Goal: Register for event/course

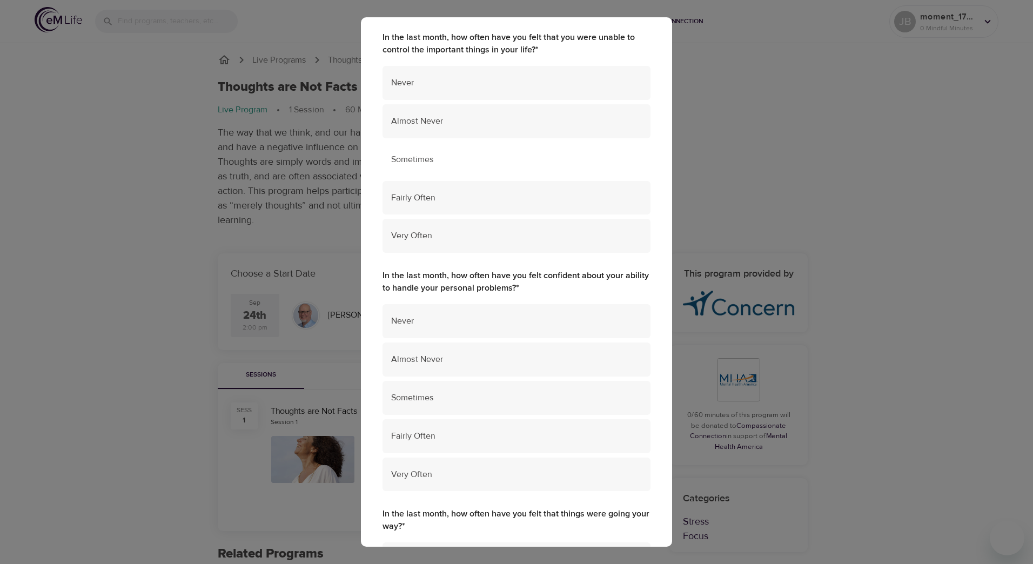
scroll to position [108, 0]
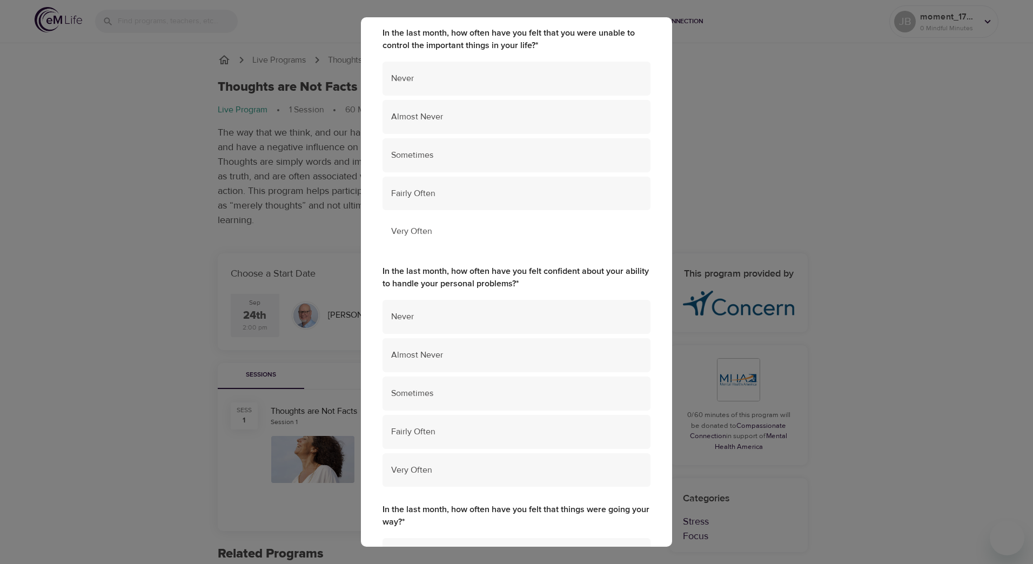
click at [557, 236] on span "Very Often" at bounding box center [516, 231] width 251 height 12
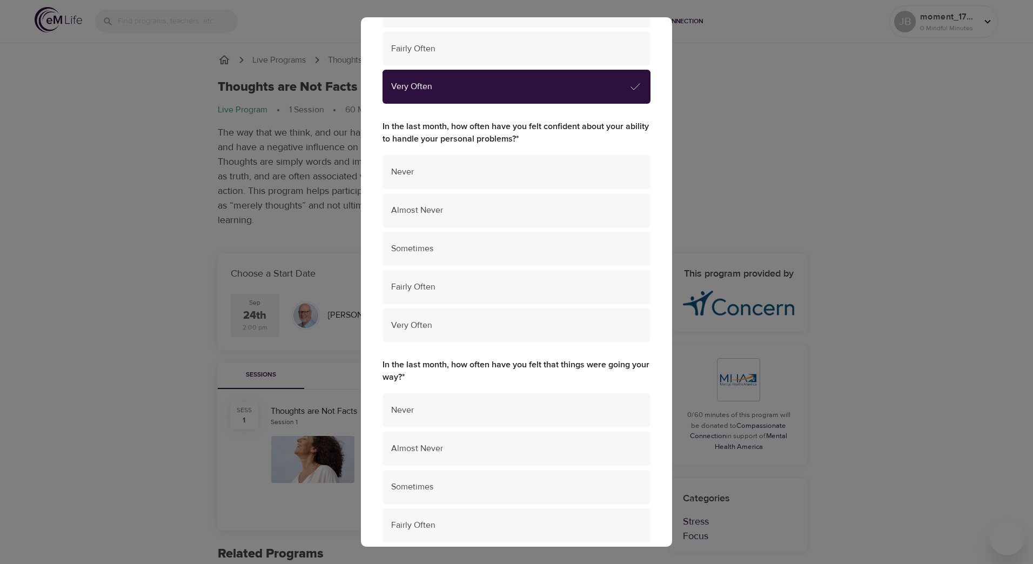
scroll to position [270, 0]
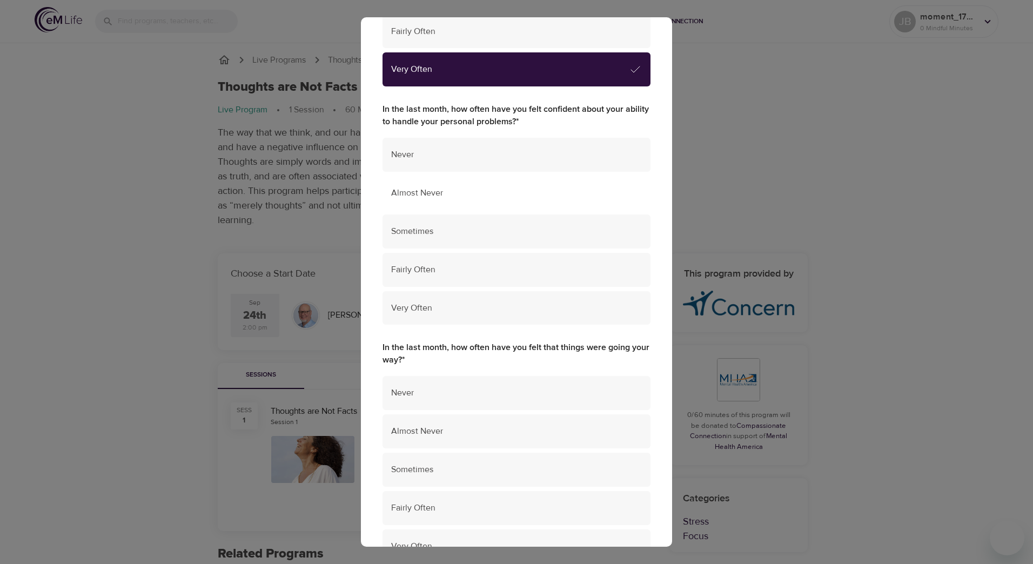
click at [591, 208] on div "Almost Never" at bounding box center [517, 193] width 268 height 34
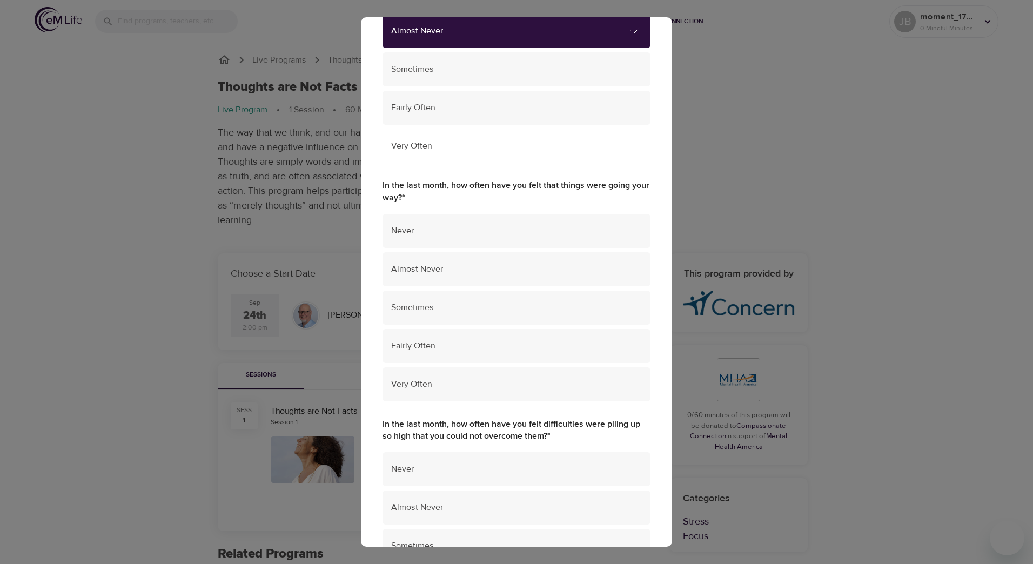
scroll to position [486, 0]
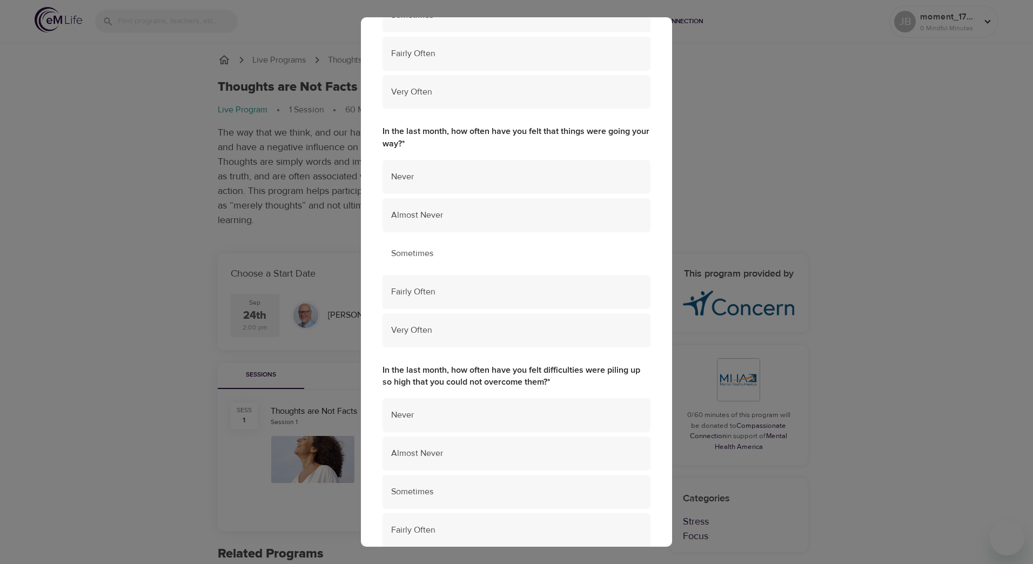
click at [594, 259] on span "Sometimes" at bounding box center [516, 254] width 251 height 12
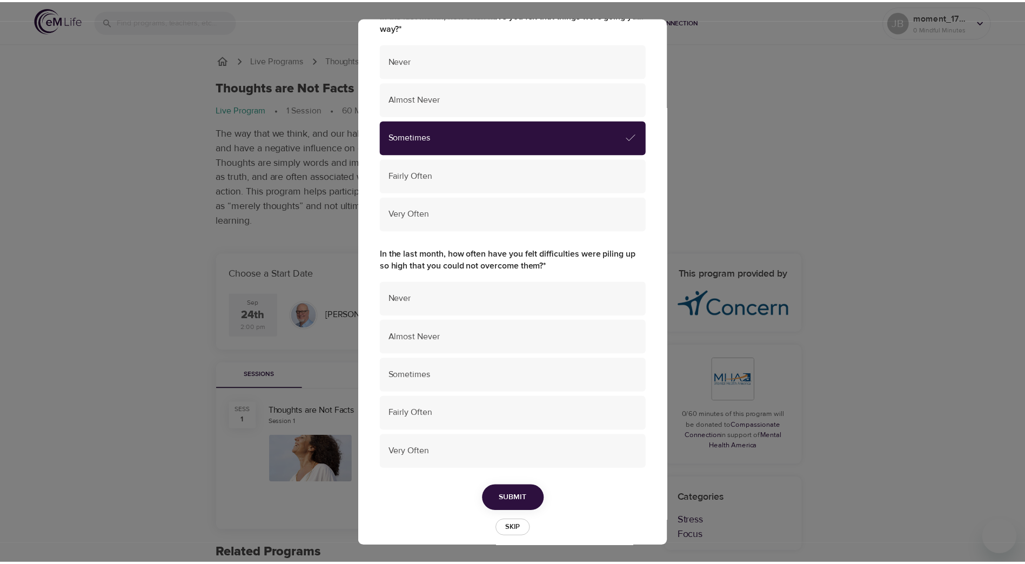
scroll to position [615, 0]
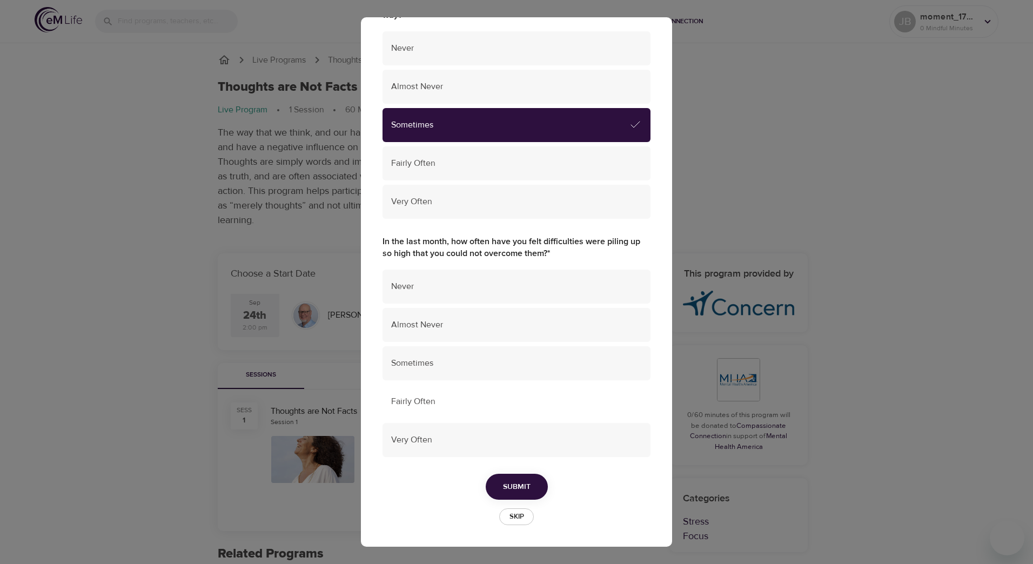
click at [492, 399] on span "Fairly Often" at bounding box center [516, 402] width 251 height 12
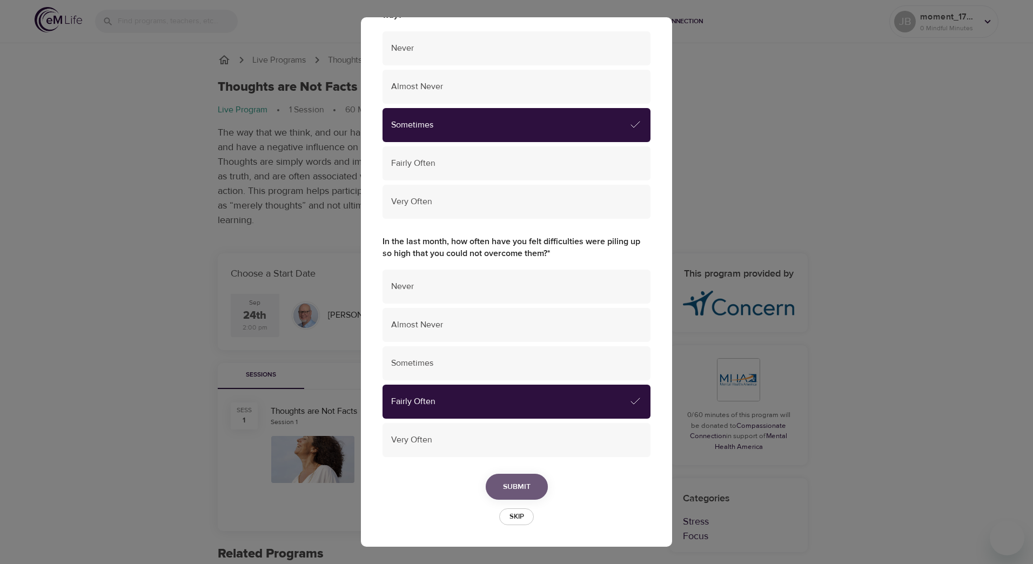
click at [508, 491] on span "Submit" at bounding box center [517, 488] width 28 height 14
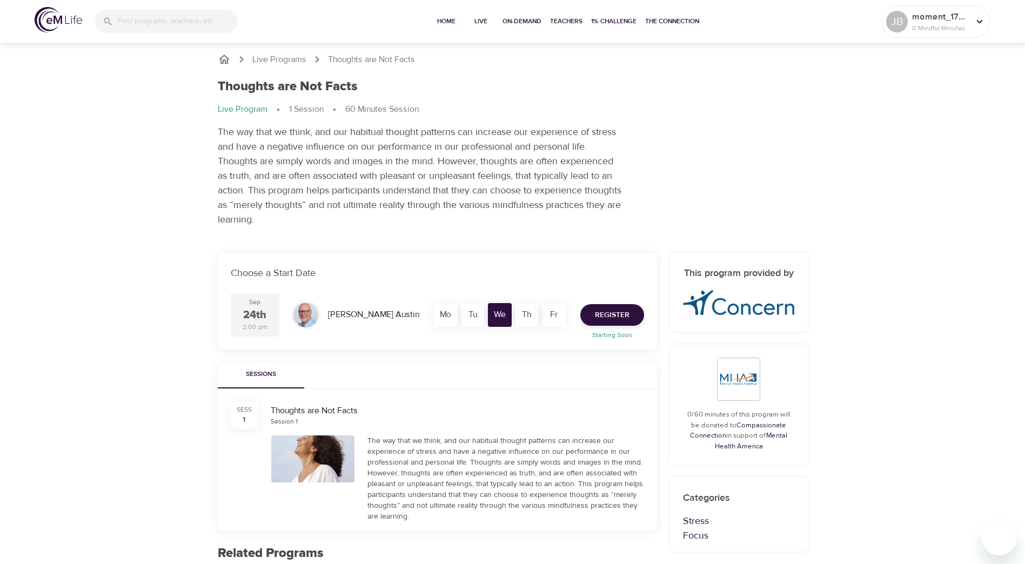
scroll to position [0, 0]
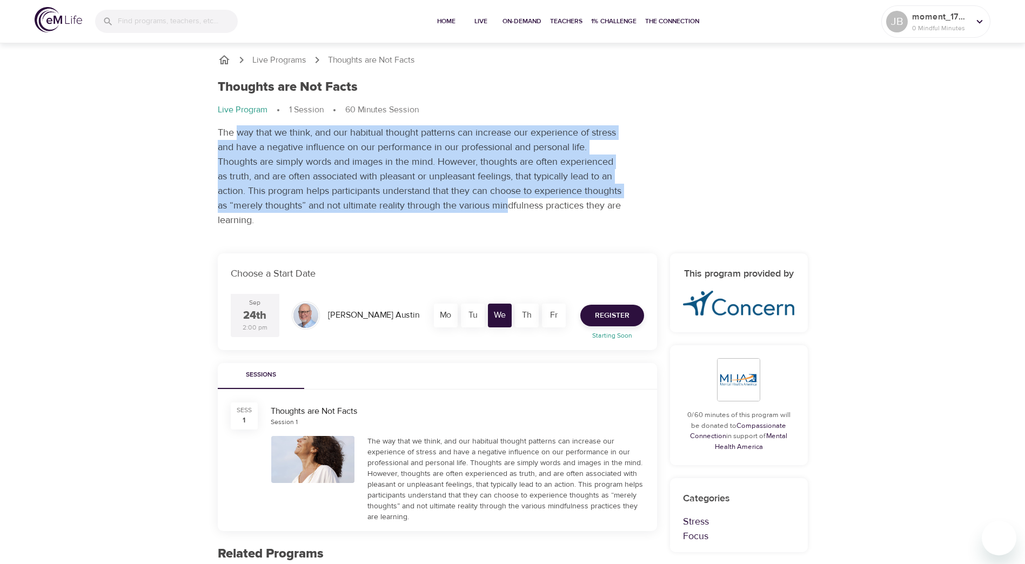
drag, startPoint x: 238, startPoint y: 129, endPoint x: 548, endPoint y: 205, distance: 318.4
click at [548, 205] on p "The way that we think, and our habitual thought patterns can increase our exper…" at bounding box center [420, 176] width 405 height 102
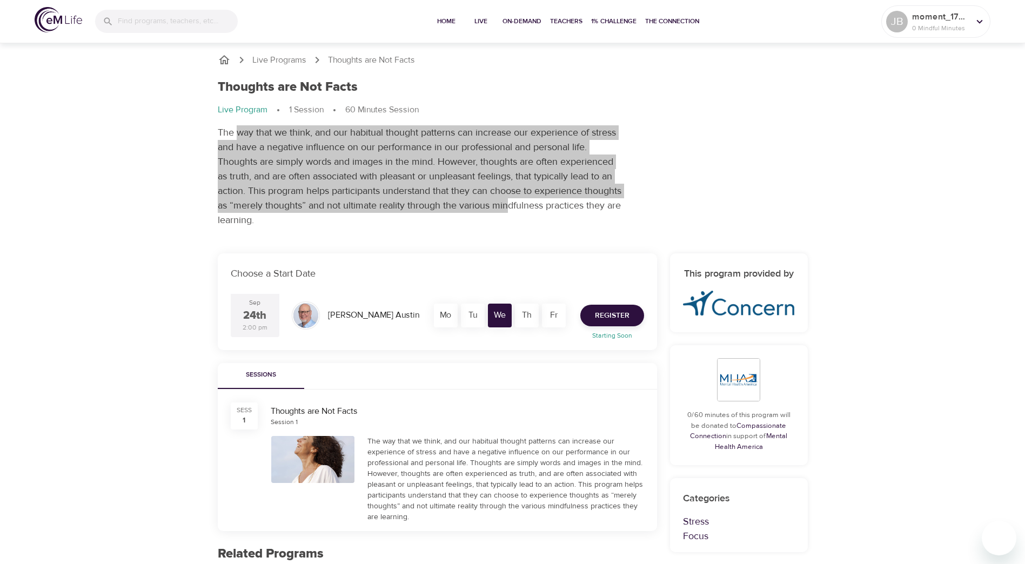
scroll to position [54, 0]
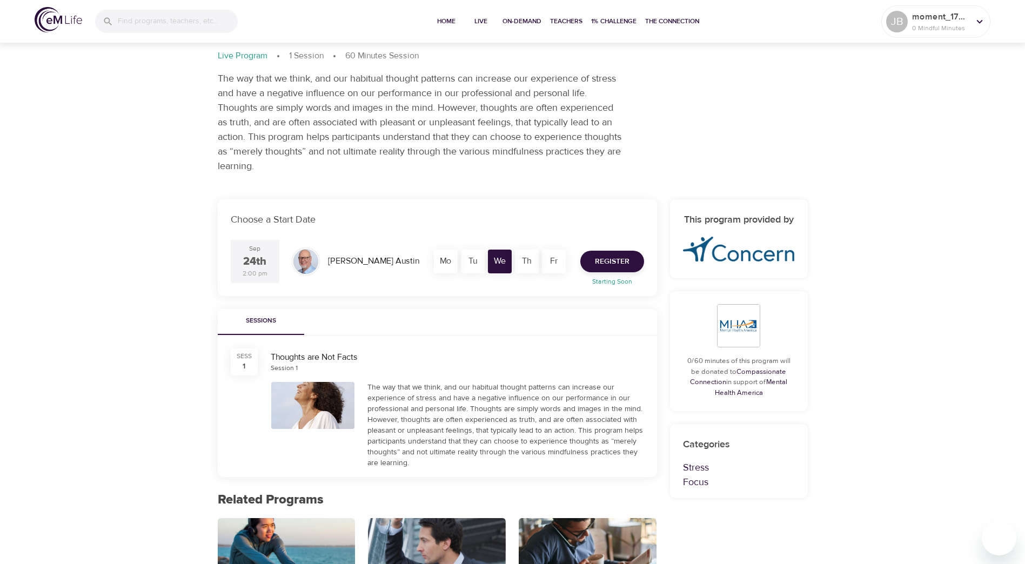
click at [531, 266] on div "Th" at bounding box center [527, 262] width 24 height 24
click at [526, 261] on div "Th" at bounding box center [527, 262] width 24 height 24
click at [523, 263] on div "Th" at bounding box center [527, 262] width 24 height 24
click at [566, 259] on div "Mo Tu We Th Fr" at bounding box center [499, 261] width 135 height 27
click at [453, 262] on div "Mo" at bounding box center [446, 262] width 24 height 24
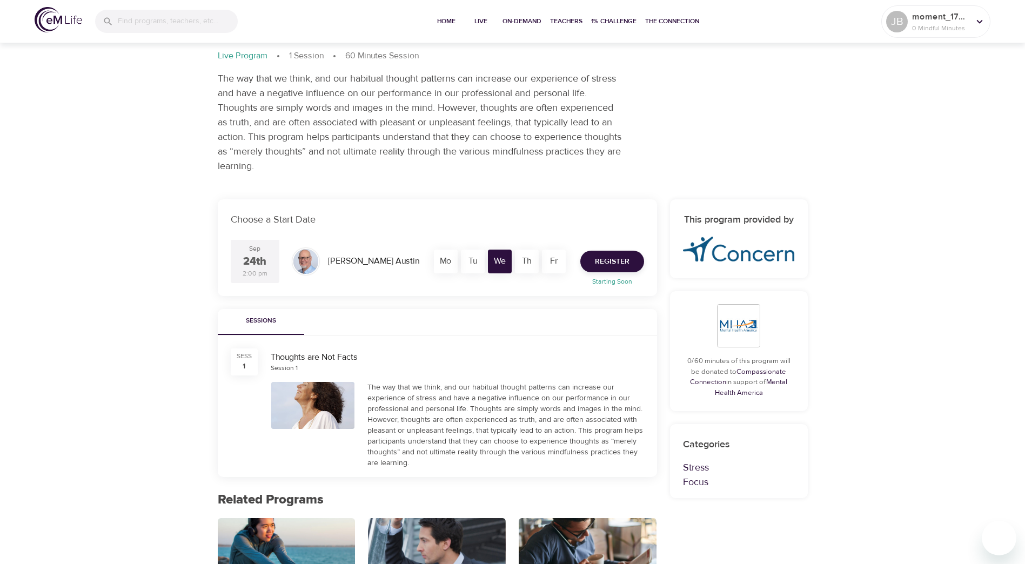
click at [430, 256] on div "Mo Tu We Th Fr" at bounding box center [500, 262] width 148 height 40
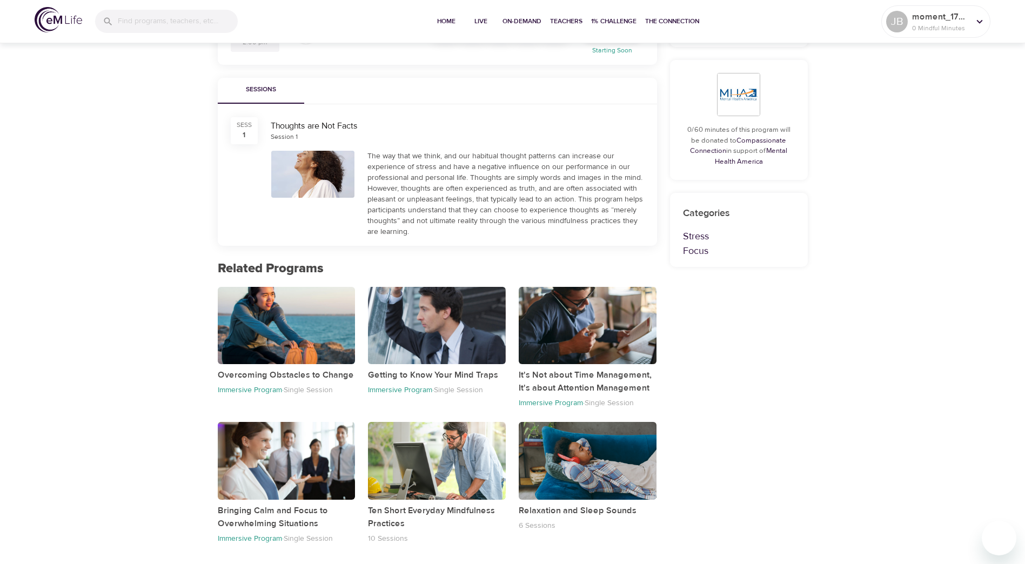
scroll to position [231, 0]
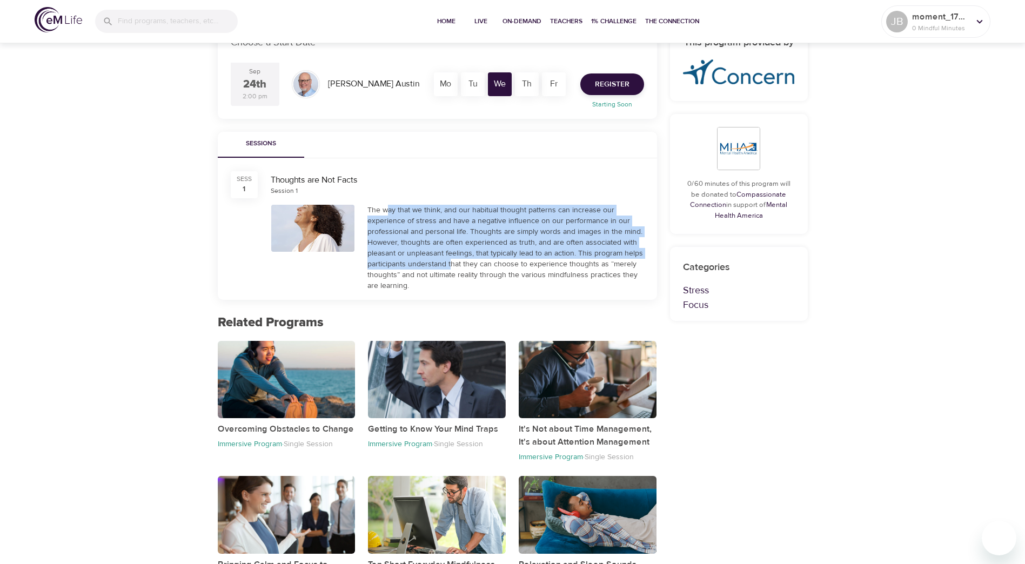
drag, startPoint x: 392, startPoint y: 212, endPoint x: 450, endPoint y: 264, distance: 77.7
click at [450, 264] on div "The way that we think, and our habitual thought patterns can increase our exper…" at bounding box center [506, 248] width 277 height 86
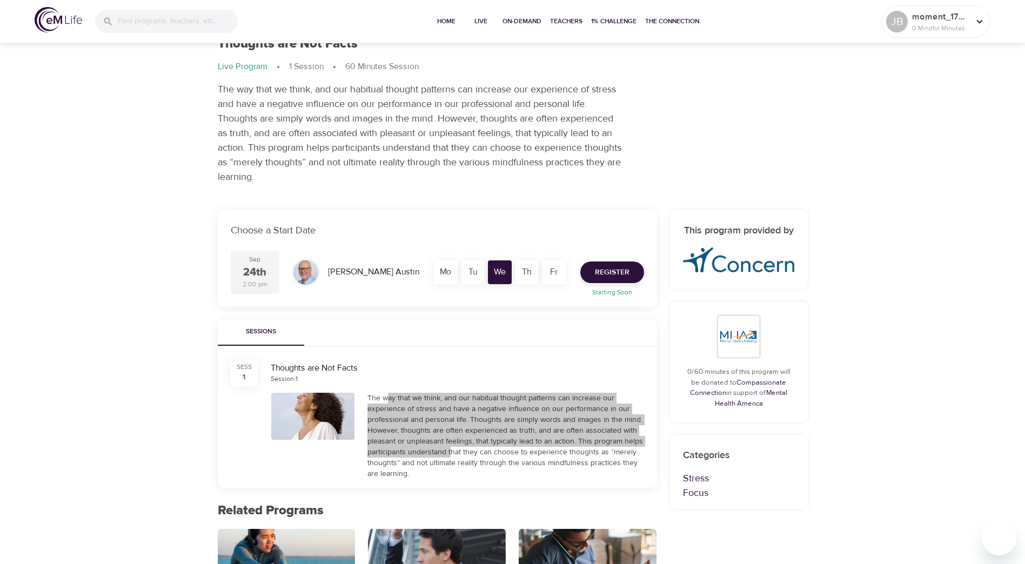
scroll to position [0, 0]
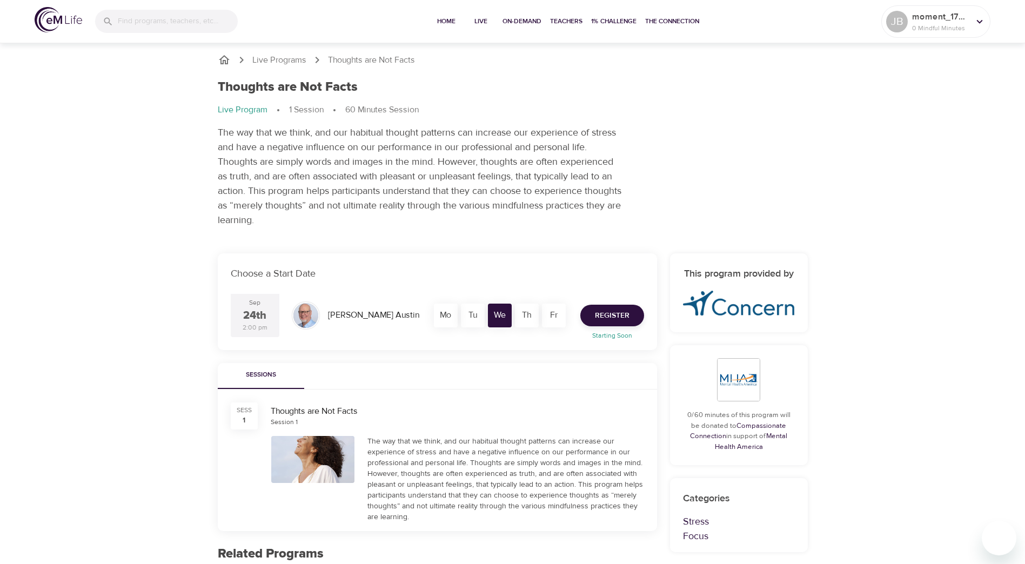
click at [343, 316] on div "Jim Austin" at bounding box center [374, 315] width 100 height 21
click at [330, 314] on div "Jim Austin" at bounding box center [374, 315] width 100 height 21
drag, startPoint x: 329, startPoint y: 314, endPoint x: 365, endPoint y: 308, distance: 36.7
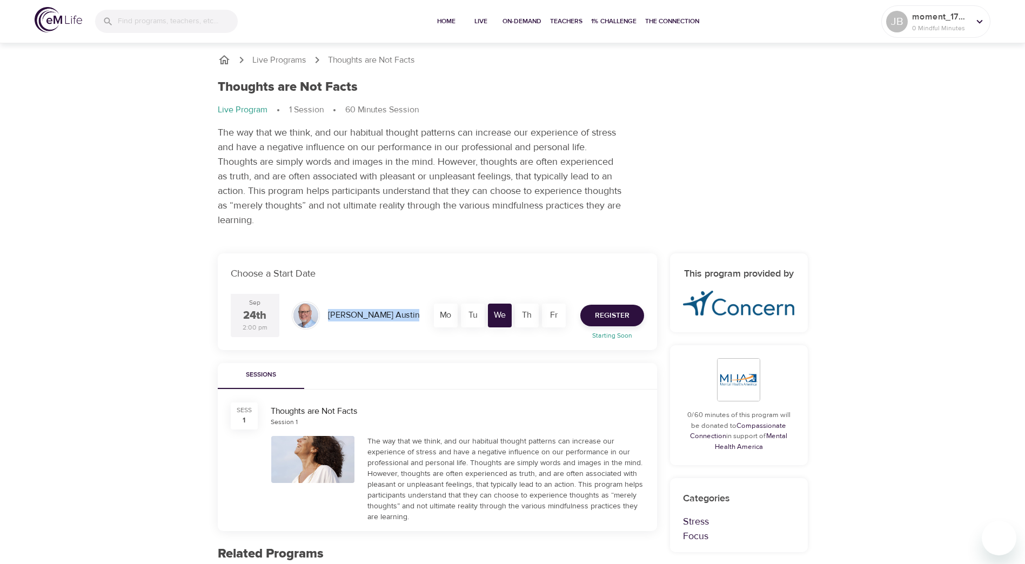
click at [365, 308] on div "Jim Austin" at bounding box center [374, 315] width 100 height 21
copy div "Jim Austin"
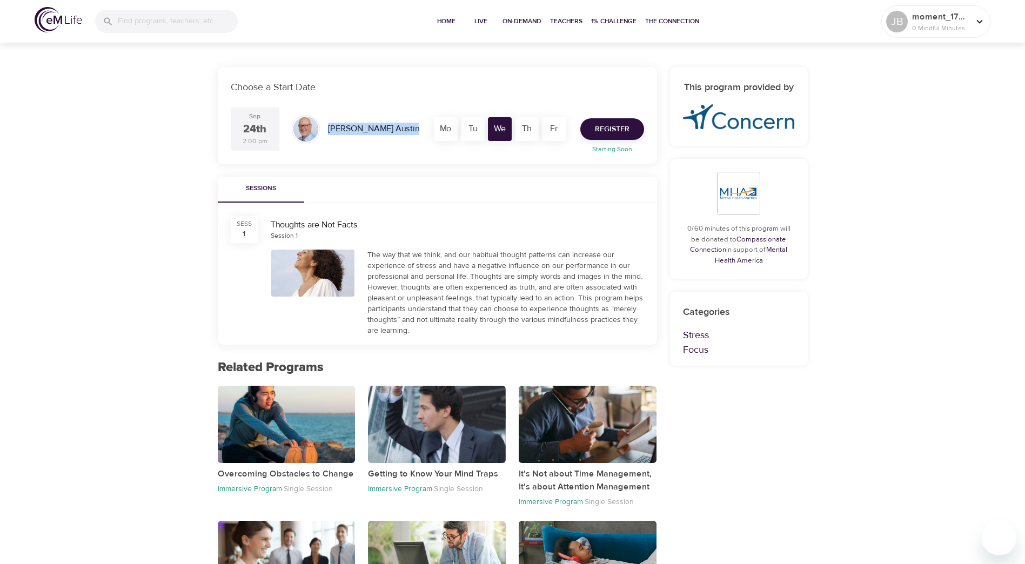
scroll to position [15, 0]
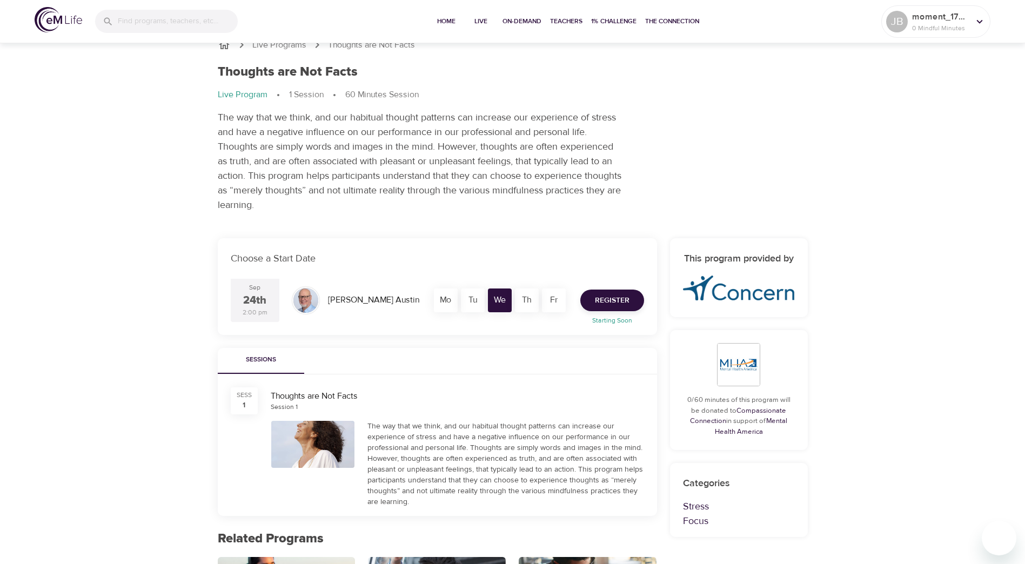
click at [622, 250] on div "Choose a Start Date Sep 24th 2:00 pm Jim Austin Mo Tu We Th Fr Register Startin…" at bounding box center [437, 286] width 439 height 97
click at [606, 295] on span "Register" at bounding box center [612, 301] width 35 height 14
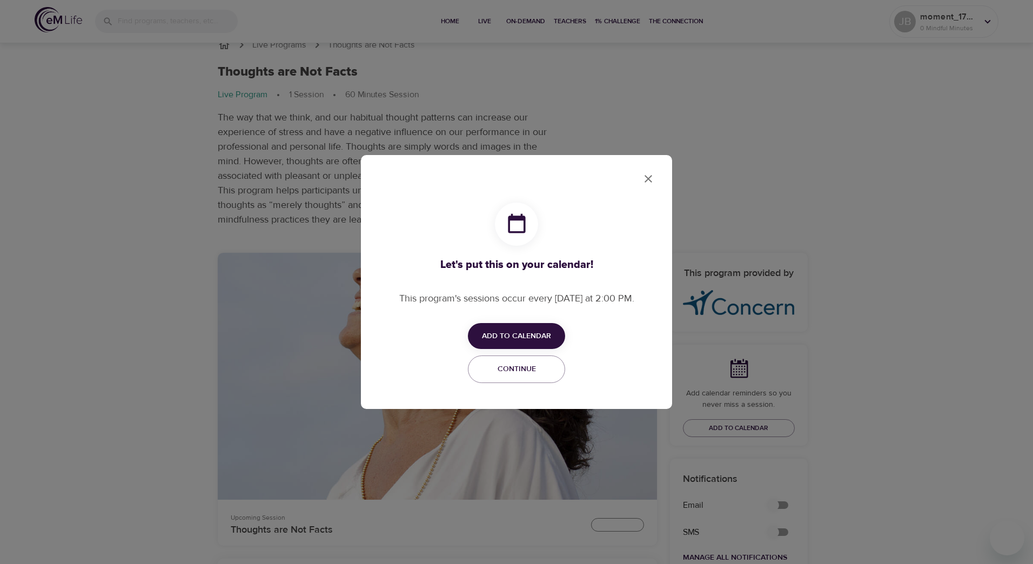
checkbox input "true"
click at [536, 333] on span "Add to Calendar" at bounding box center [516, 337] width 69 height 14
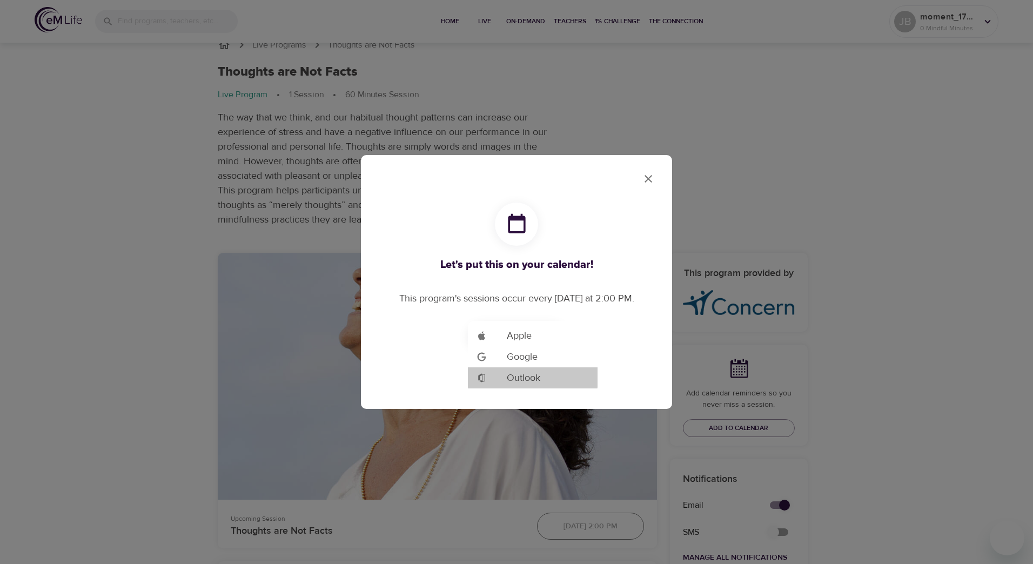
click at [542, 377] on li "Add to Google Calendar Outlook" at bounding box center [533, 378] width 130 height 21
click at [645, 182] on div at bounding box center [516, 282] width 1033 height 564
click at [650, 182] on icon "close" at bounding box center [648, 178] width 13 height 13
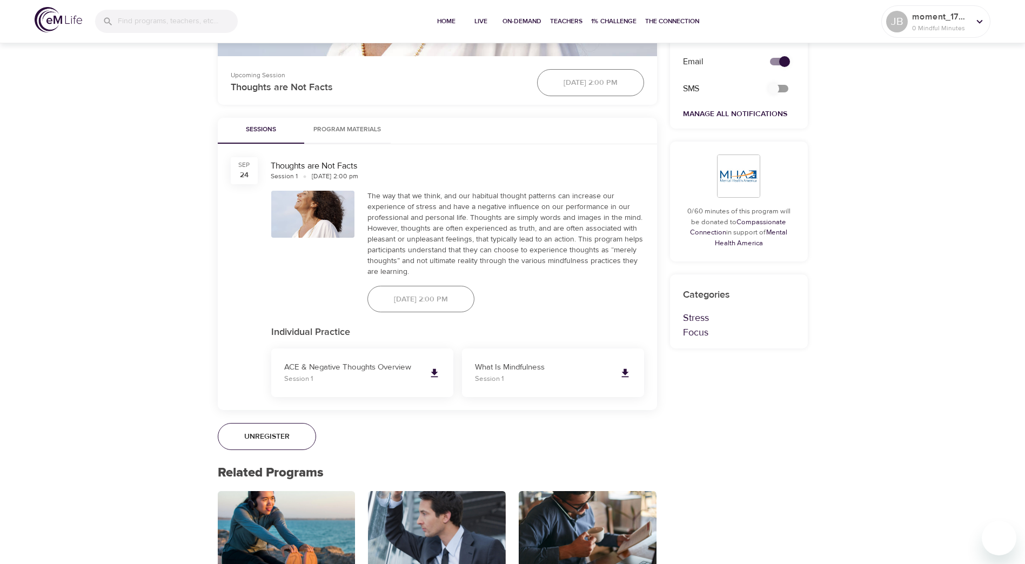
scroll to position [663, 0]
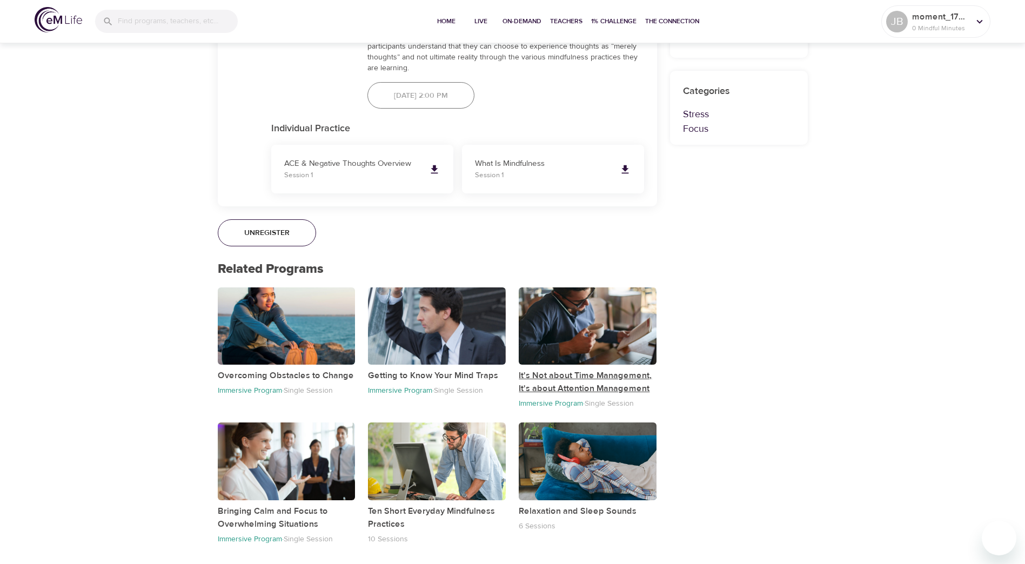
click at [580, 388] on p "It's Not about Time Management, It's about Attention Management" at bounding box center [588, 382] width 138 height 26
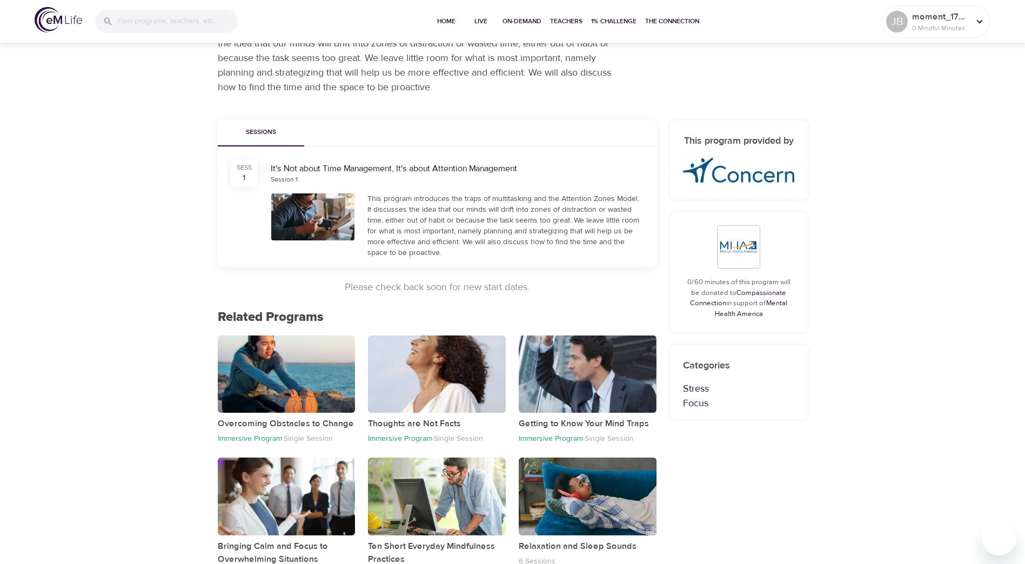
scroll to position [139, 0]
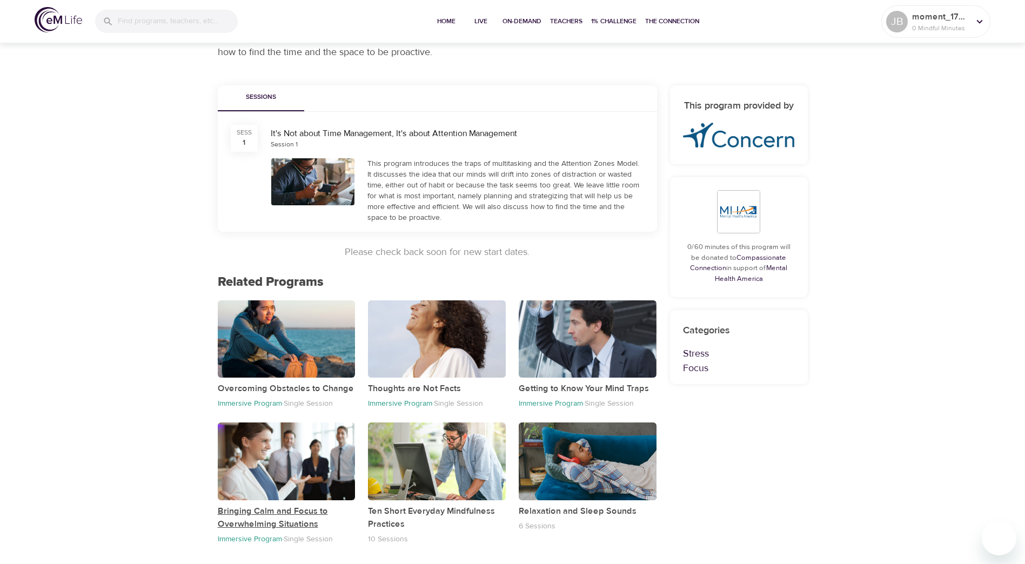
click at [255, 512] on p "Bringing Calm and Focus to Overwhelming Situations" at bounding box center [287, 518] width 138 height 26
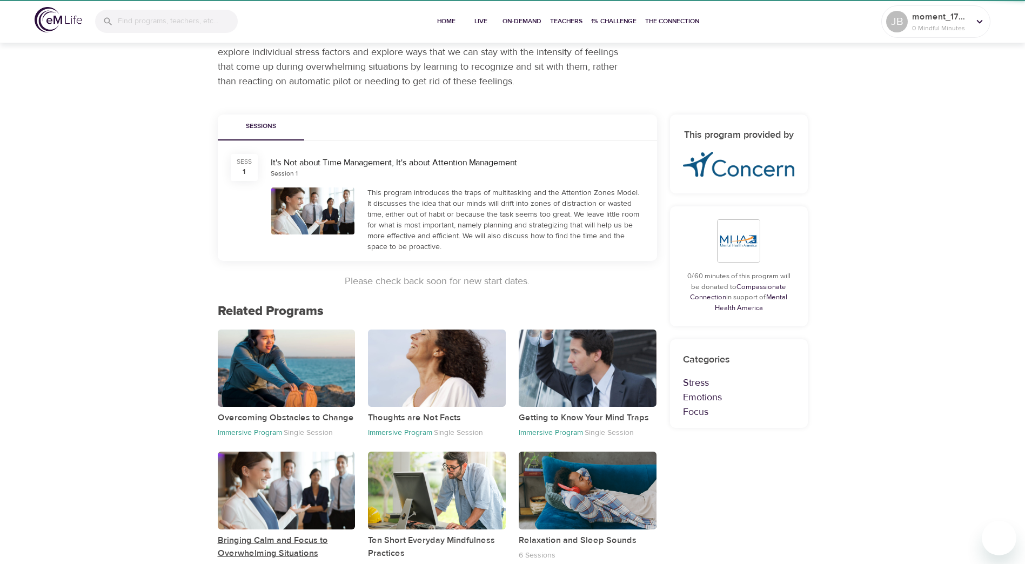
scroll to position [27, 0]
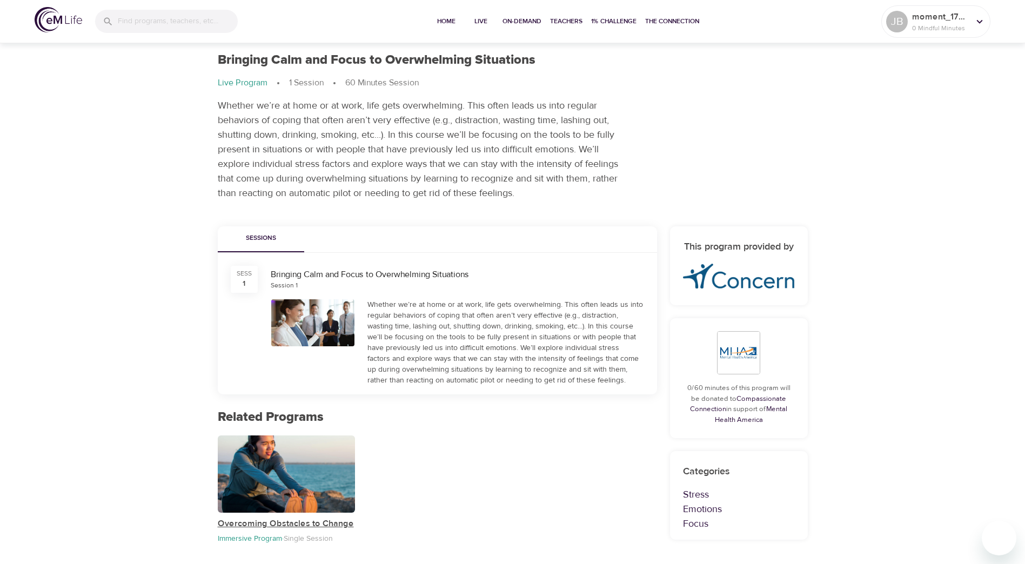
click at [272, 523] on p "Overcoming Obstacles to Change" at bounding box center [287, 523] width 138 height 13
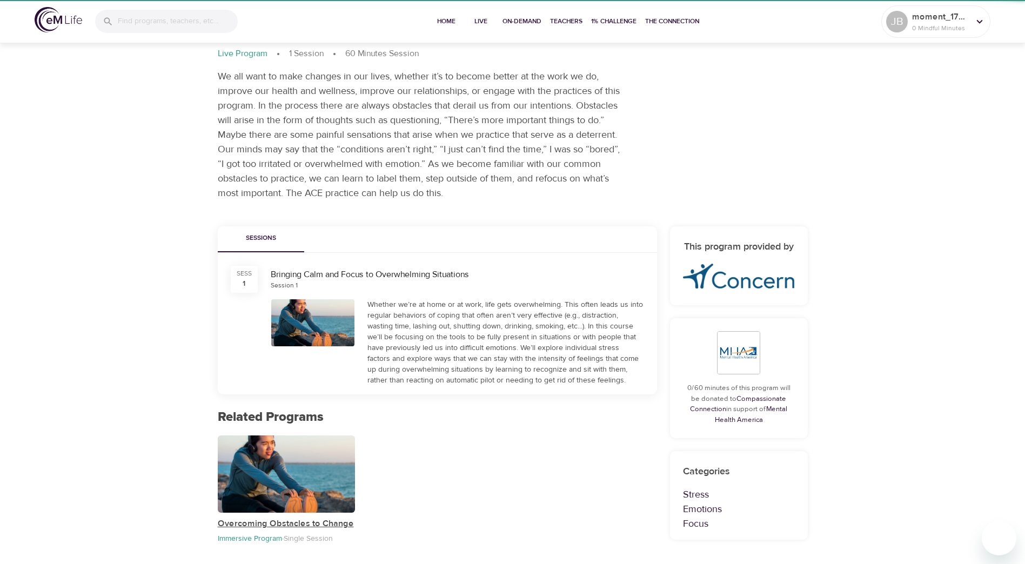
scroll to position [118, 0]
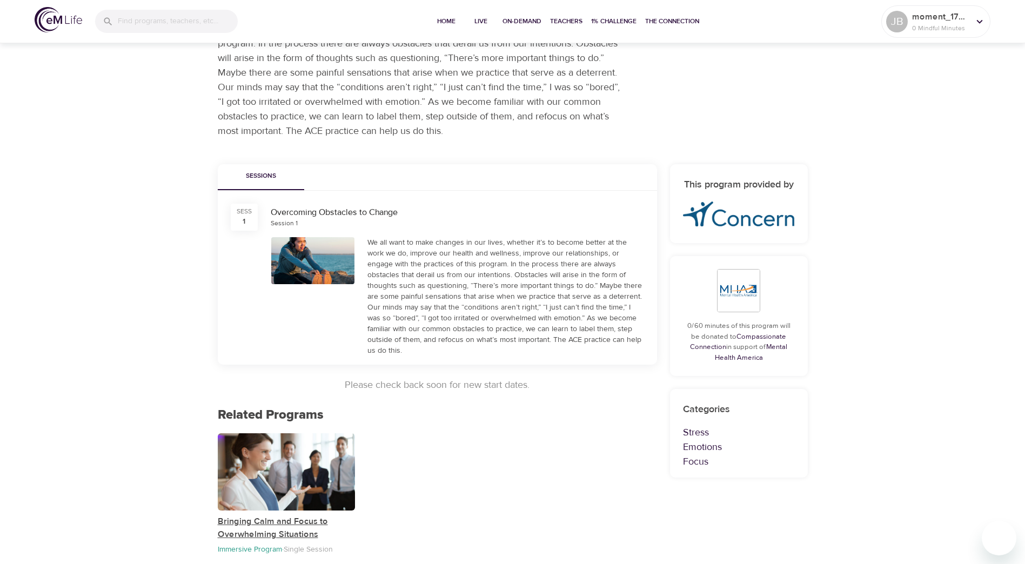
click at [277, 515] on p "Bringing Calm and Focus to Overwhelming Situations" at bounding box center [287, 528] width 138 height 26
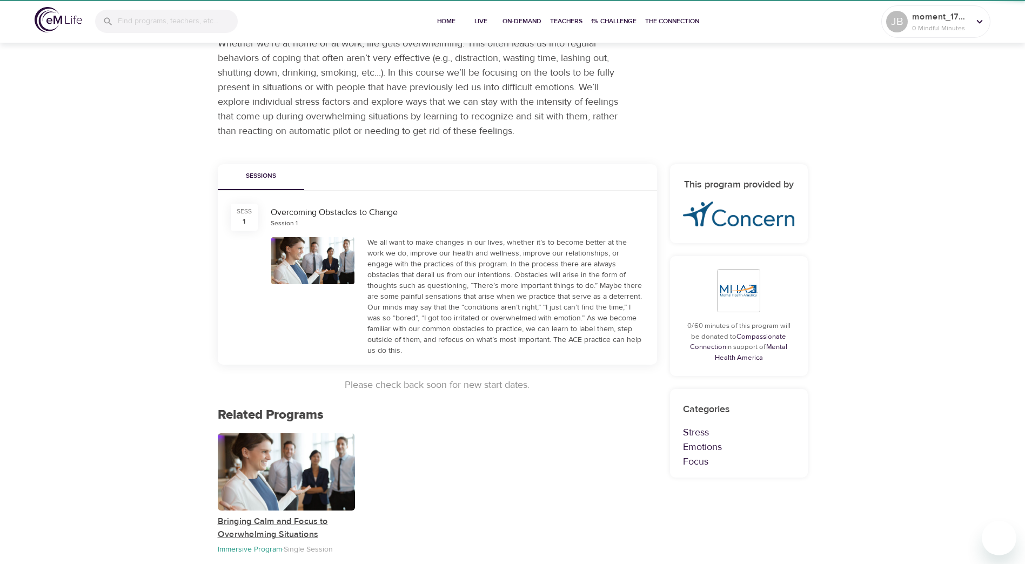
scroll to position [27, 0]
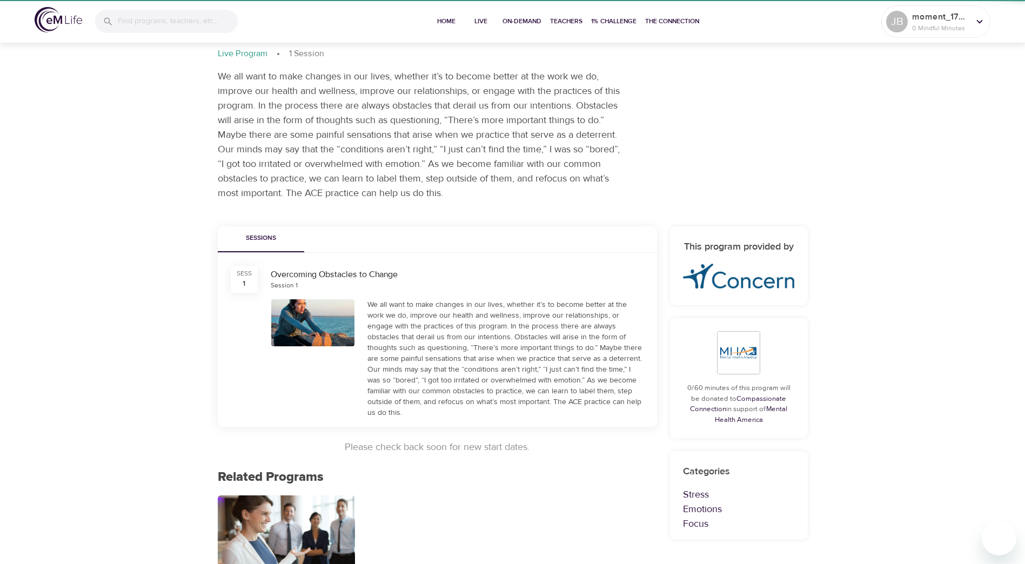
scroll to position [118, 0]
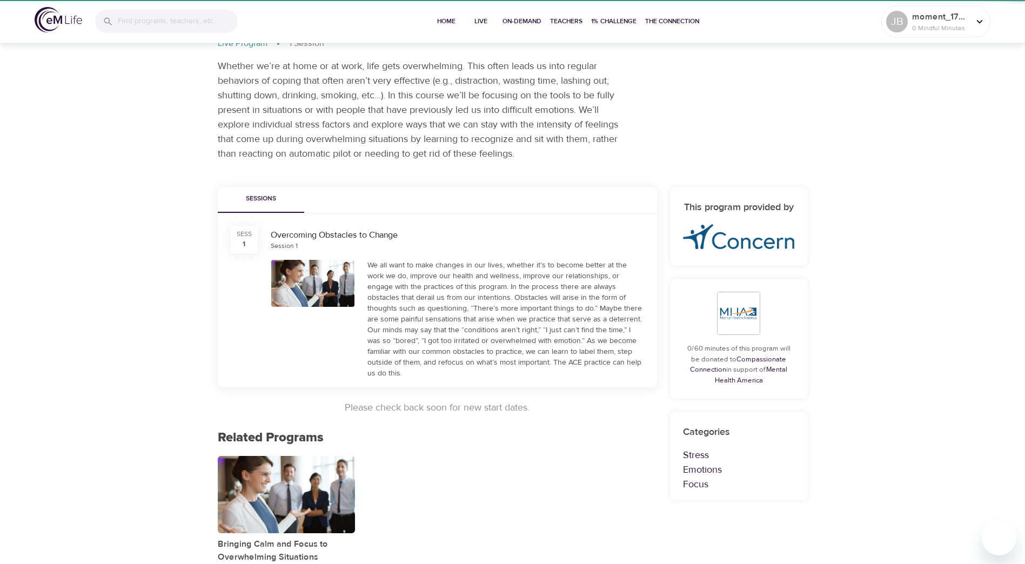
scroll to position [27, 0]
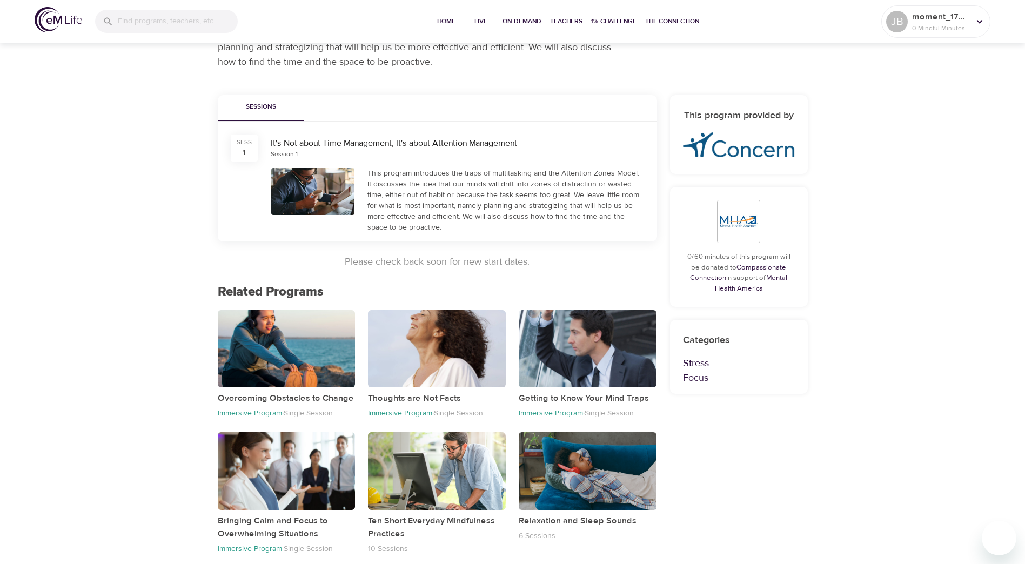
scroll to position [139, 0]
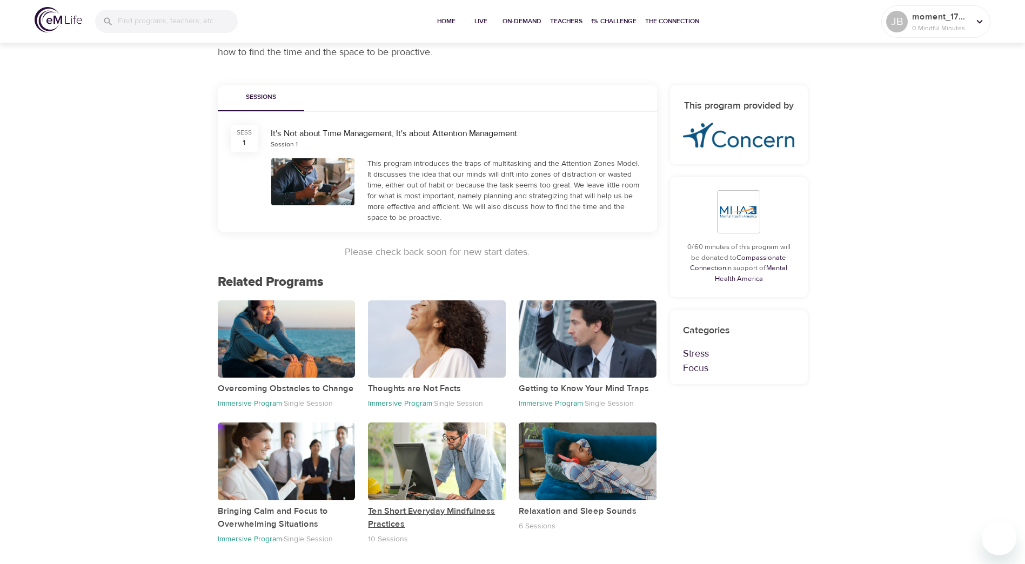
click at [449, 509] on p "Ten Short Everyday Mindfulness Practices" at bounding box center [437, 518] width 138 height 26
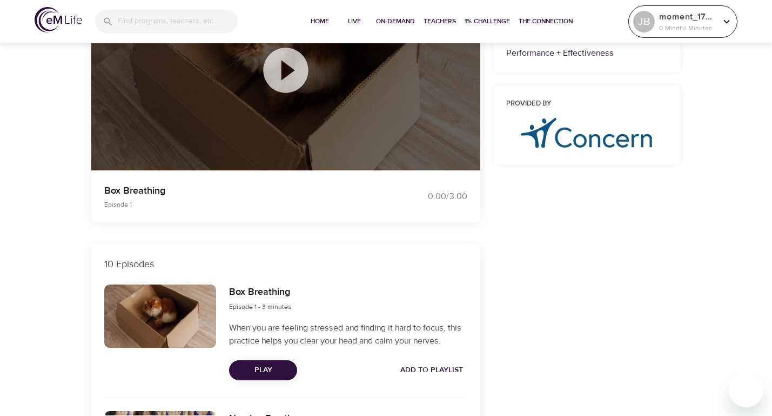
scroll to position [162, 0]
